Goal: Transaction & Acquisition: Book appointment/travel/reservation

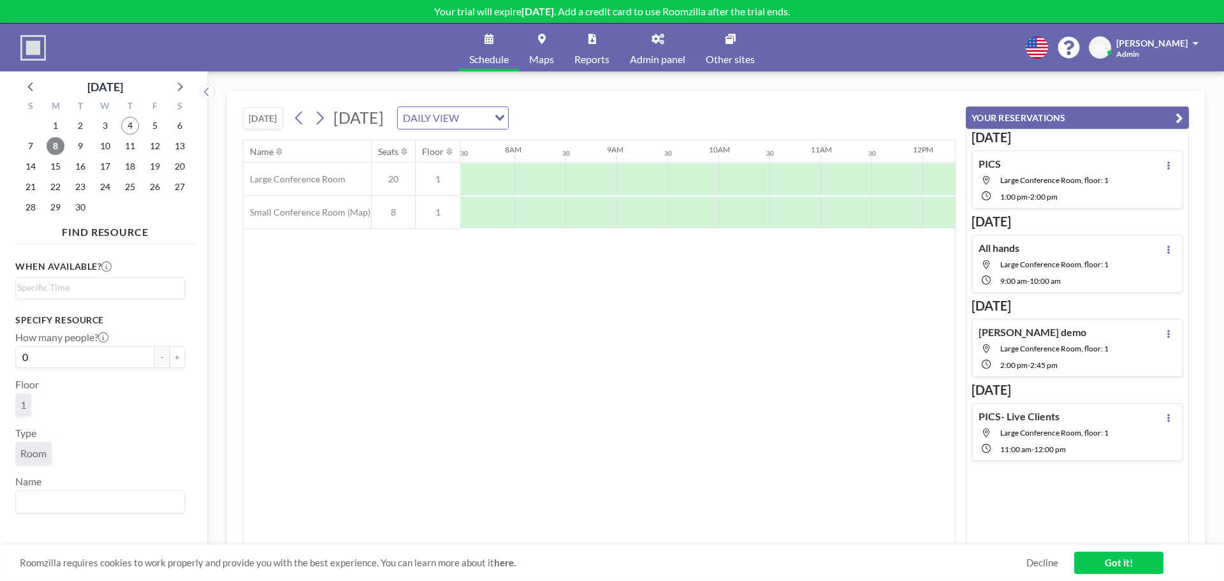
scroll to position [0, 765]
click at [626, 537] on div "Name Seats Floor 12AM 30 1AM 30 2AM 30 3AM 30 4AM 30 5AM 30 6AM 30 7AM 30 8AM 3…" at bounding box center [600, 342] width 712 height 405
click at [46, 140] on div "8" at bounding box center [55, 146] width 25 height 20
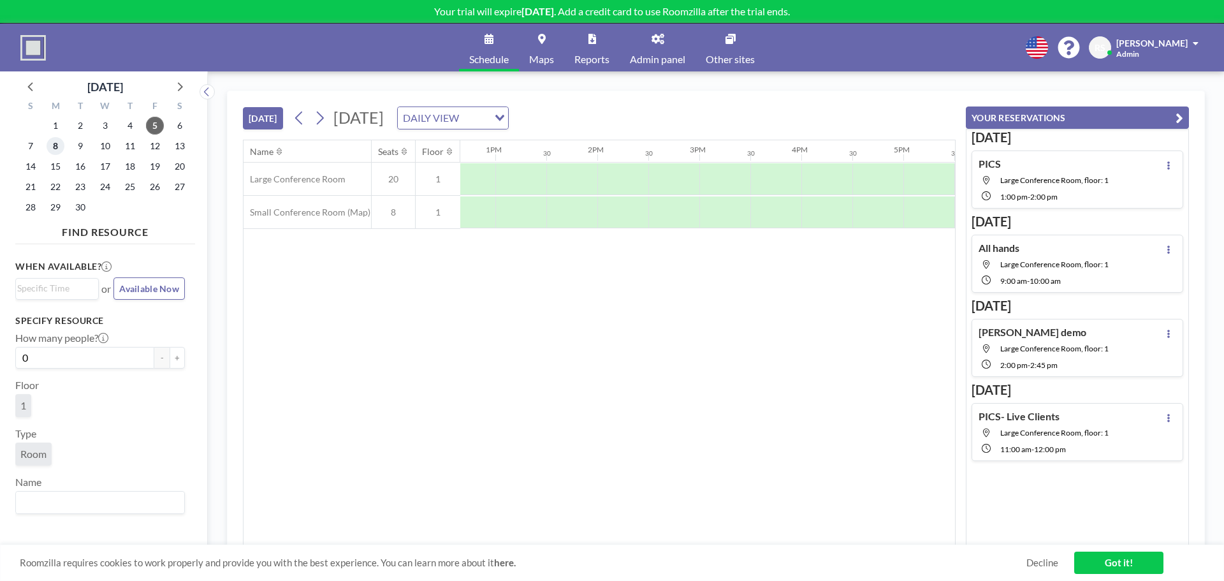
click at [64, 147] on span "8" at bounding box center [56, 146] width 18 height 18
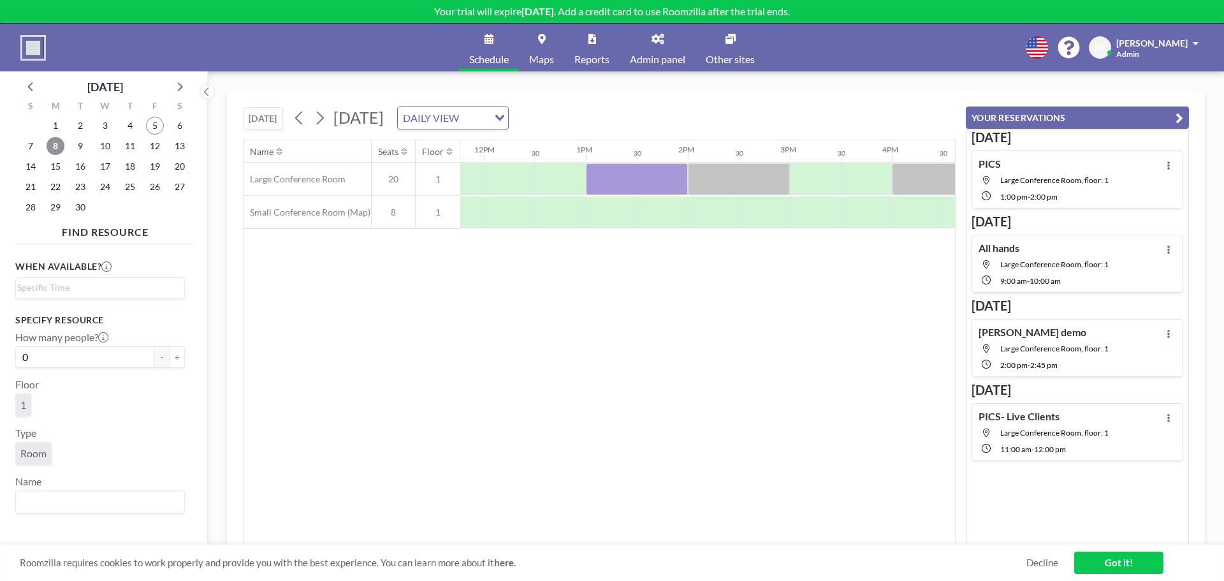
scroll to position [0, 1214]
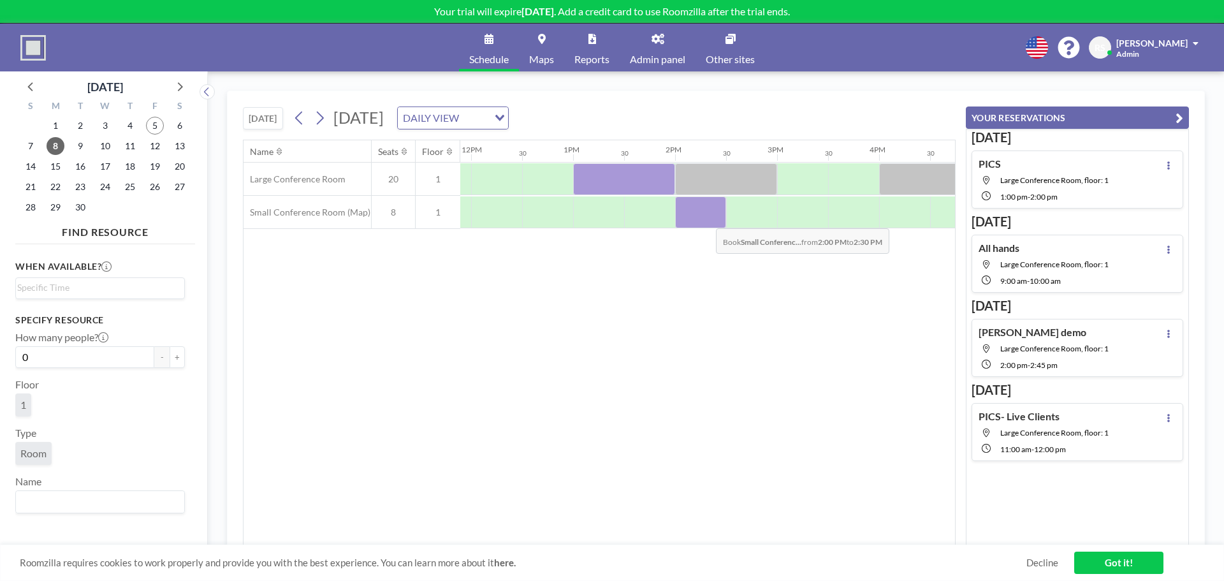
drag, startPoint x: 688, startPoint y: 226, endPoint x: 706, endPoint y: 219, distance: 19.2
click at [706, 219] on div at bounding box center [700, 212] width 51 height 32
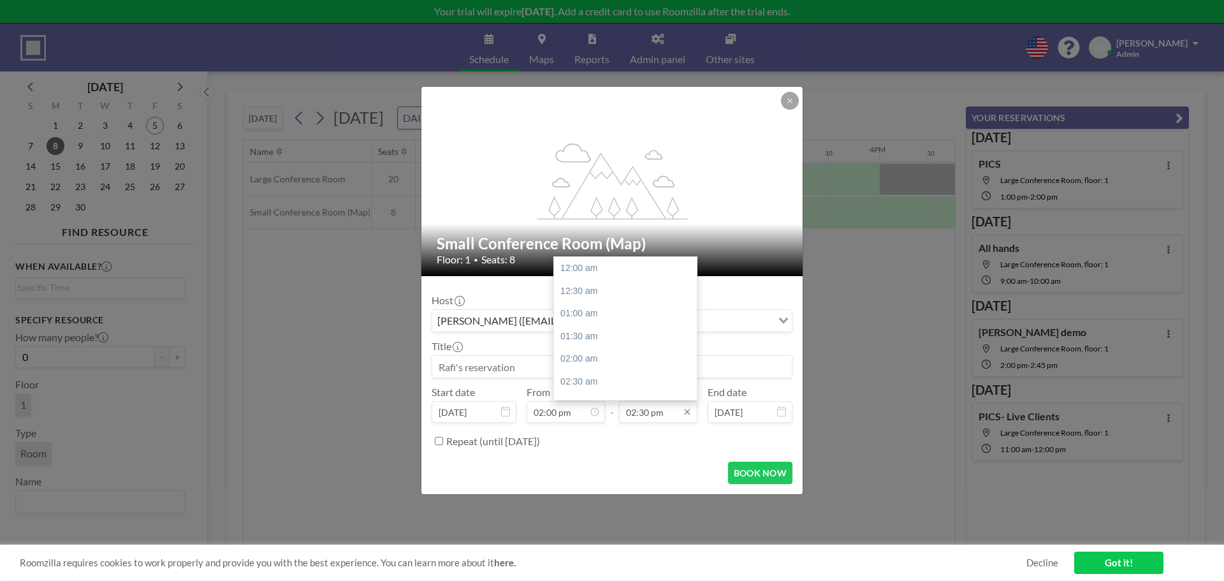
scroll to position [658, 0]
drag, startPoint x: 648, startPoint y: 410, endPoint x: 640, endPoint y: 412, distance: 7.9
click at [640, 412] on input "02:30 pm" at bounding box center [658, 412] width 78 height 22
type input "02:45 pm"
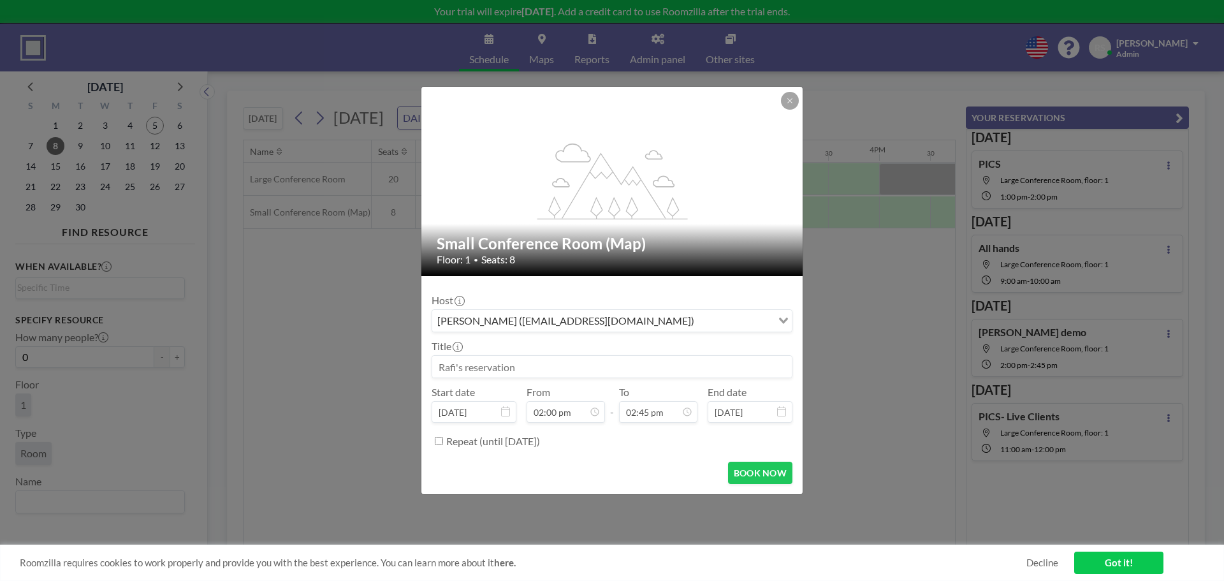
click at [506, 376] on input at bounding box center [612, 367] width 360 height 22
type input "MWE INTERVIEW"
click at [768, 480] on button "BOOK NOW" at bounding box center [760, 473] width 64 height 22
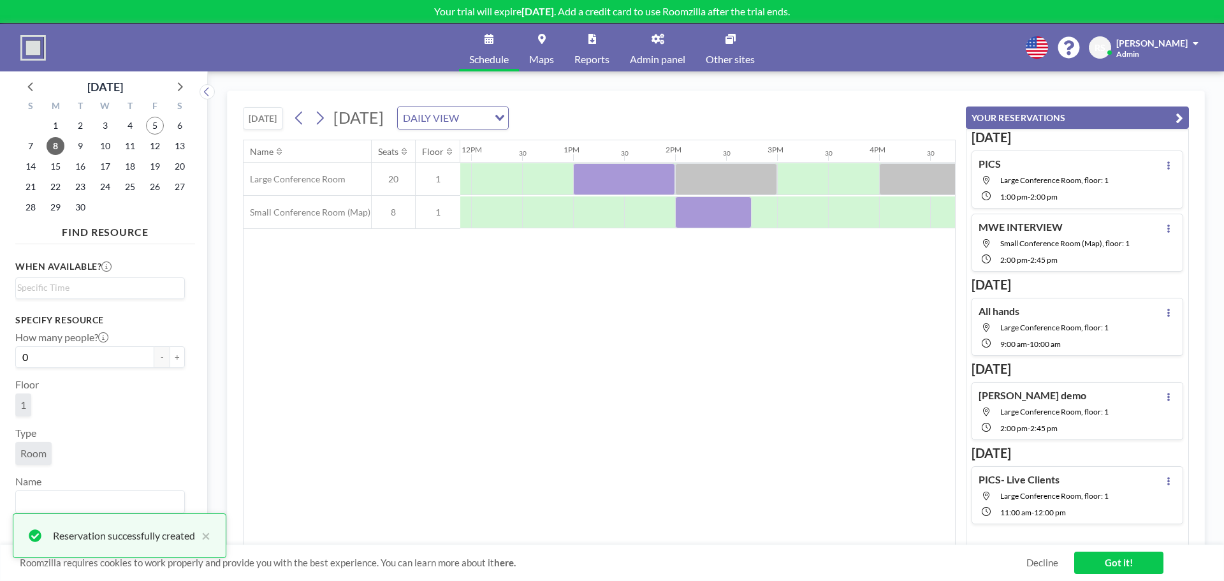
click at [768, 480] on div "Name Seats Floor 12AM 30 1AM 30 2AM 30 3AM 30 4AM 30 5AM 30 6AM 30 7AM 30 8AM 3…" at bounding box center [600, 342] width 712 height 405
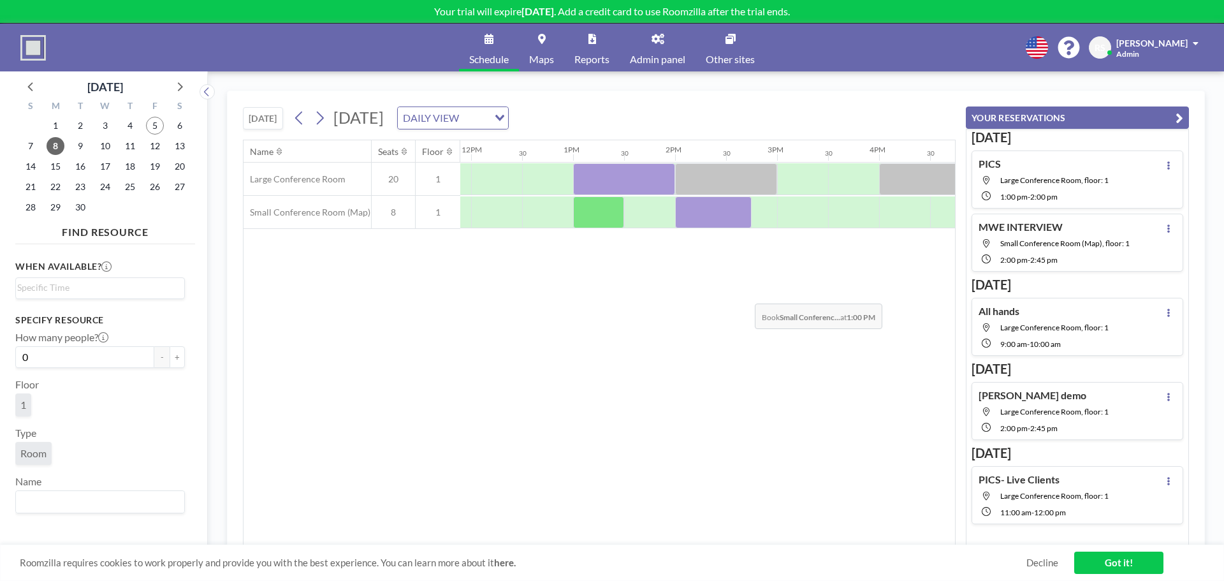
click at [701, 320] on div "Name Seats Floor 12AM 30 1AM 30 2AM 30 3AM 30 4AM 30 5AM 30 6AM 30 7AM 30 8AM 3…" at bounding box center [600, 342] width 712 height 405
